Goal: Information Seeking & Learning: Learn about a topic

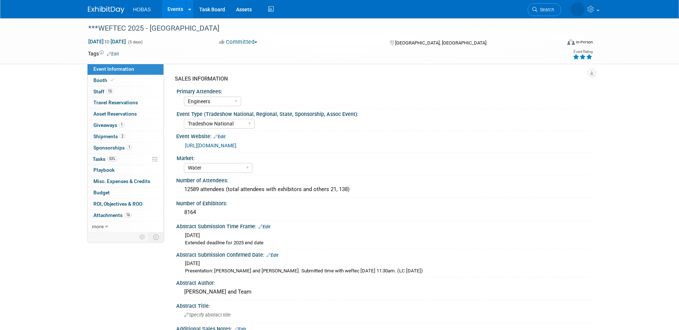
select select "Engineers"
select select "Tradeshow National"
select select "Water"
select select "Exhibiting and Sponsoring"
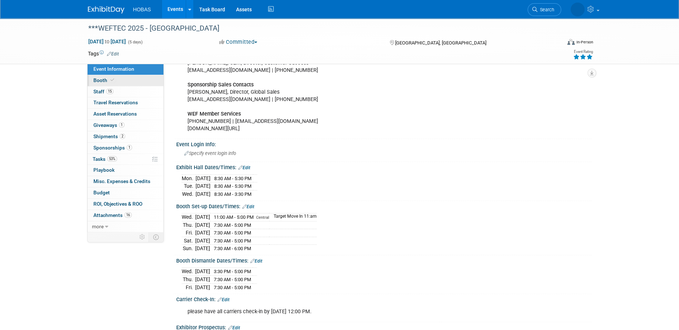
click at [111, 78] on span at bounding box center [112, 79] width 7 height 5
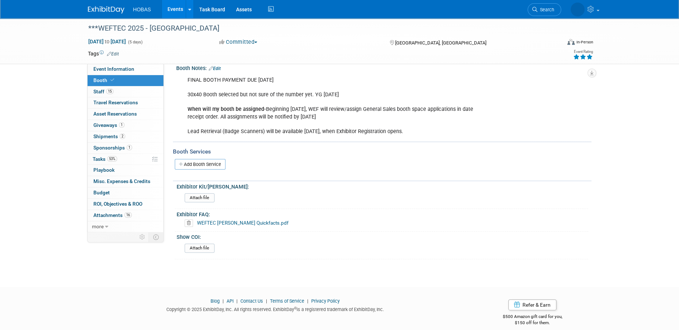
scroll to position [175, 0]
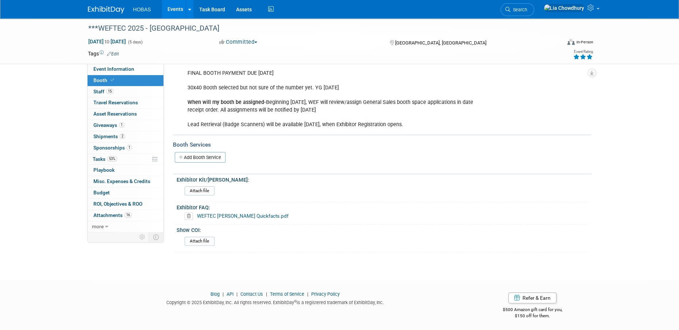
click at [221, 215] on link "WEFTEC [PERSON_NAME] Quickfacts.pdf" at bounding box center [243, 216] width 92 height 6
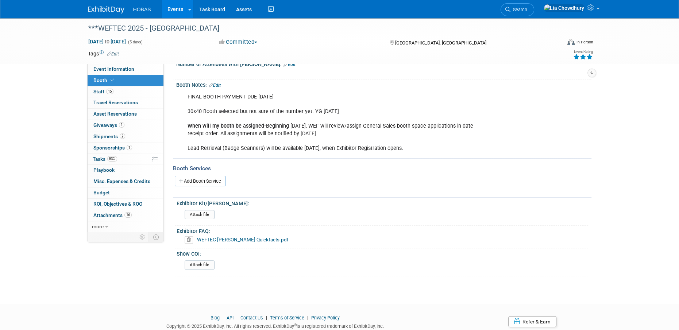
scroll to position [139, 0]
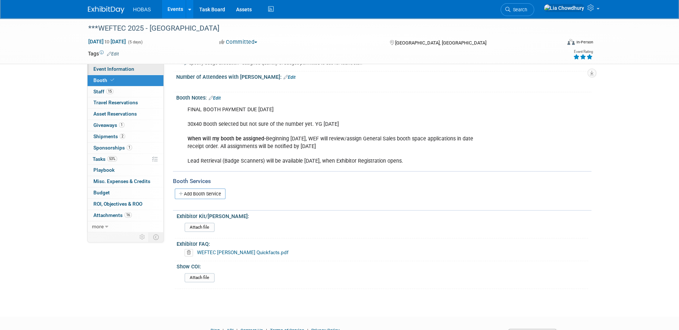
click at [111, 65] on link "Event Information" at bounding box center [126, 69] width 76 height 11
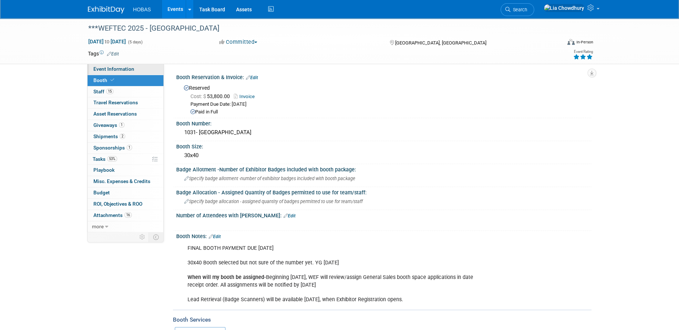
select select "Engineers"
select select "Tradeshow National"
select select "Water"
select select "Exhibiting and Sponsoring"
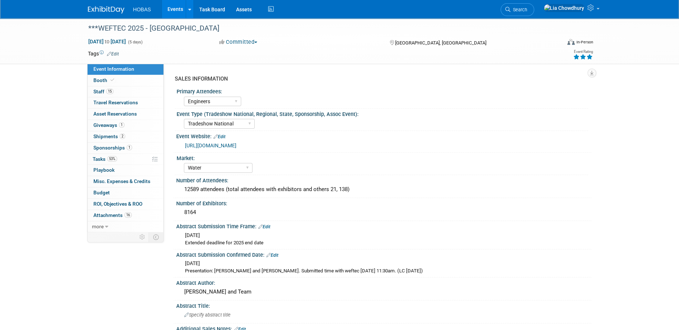
click at [221, 145] on link "[URL][DOMAIN_NAME]" at bounding box center [210, 146] width 51 height 6
